Goal: Navigation & Orientation: Find specific page/section

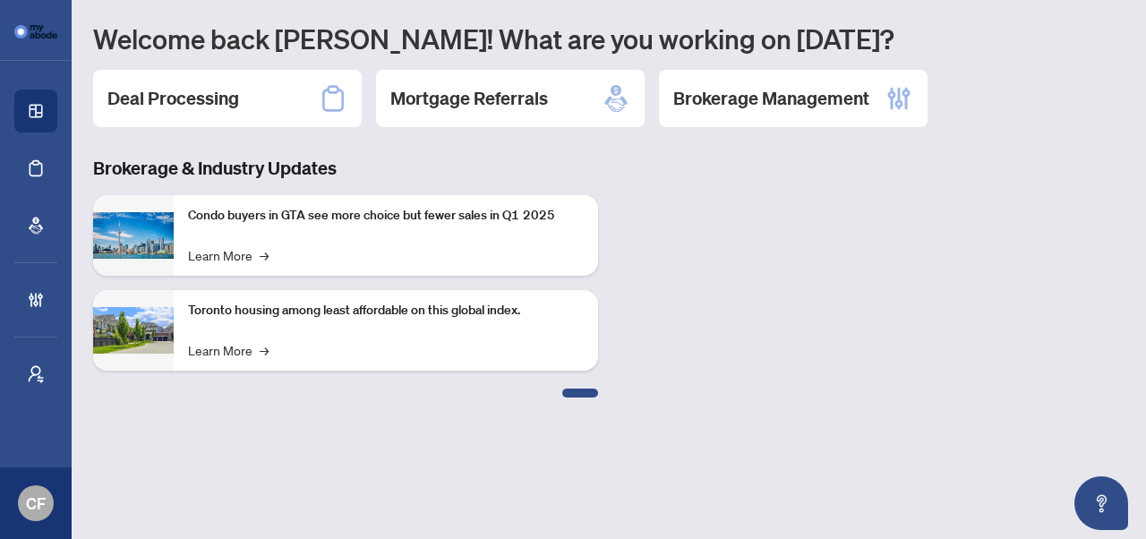
click at [1010, 329] on div "Brokerage & Industry Updates Condo buyers in GTA see more choice but fewer sale…" at bounding box center [608, 277] width 1053 height 242
click at [43, 536] on div "Move your 🖱️ to pick a color #193575 rgb(25,53,117)" at bounding box center [573, 269] width 1146 height 539
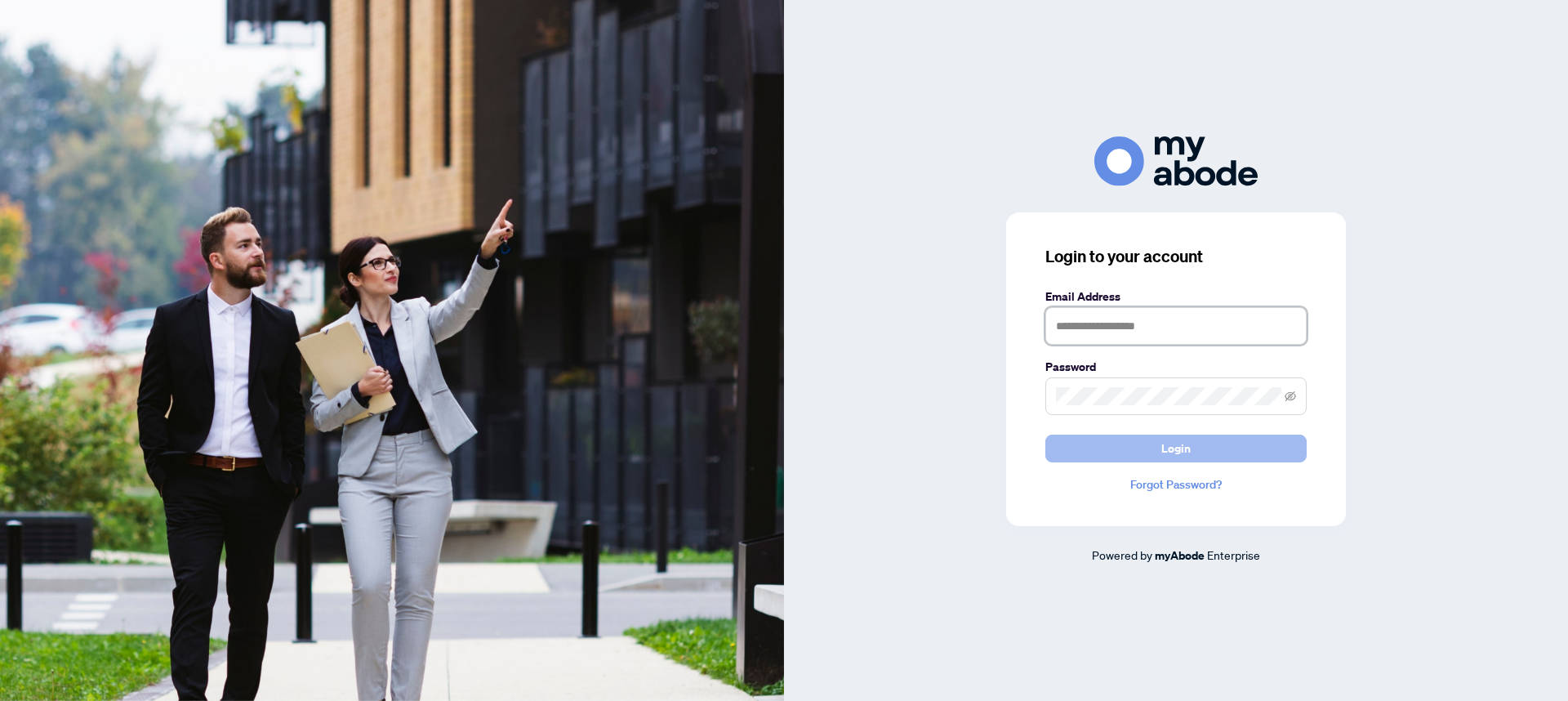
type input "**********"
click at [1243, 445] on button "Login" at bounding box center [1176, 448] width 262 height 27
